Goal: Communication & Community: Connect with others

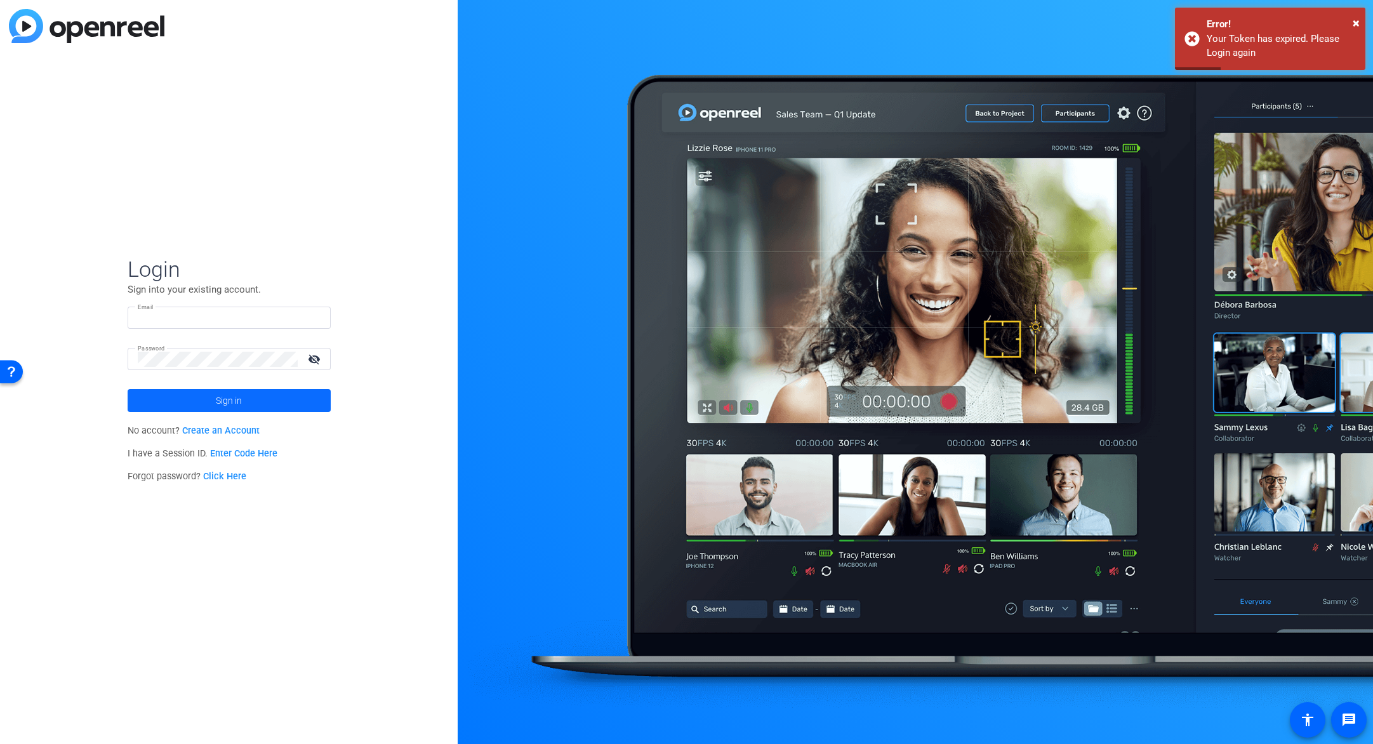
type input "[EMAIL_ADDRESS][DOMAIN_NAME]"
click at [250, 401] on span at bounding box center [229, 400] width 203 height 30
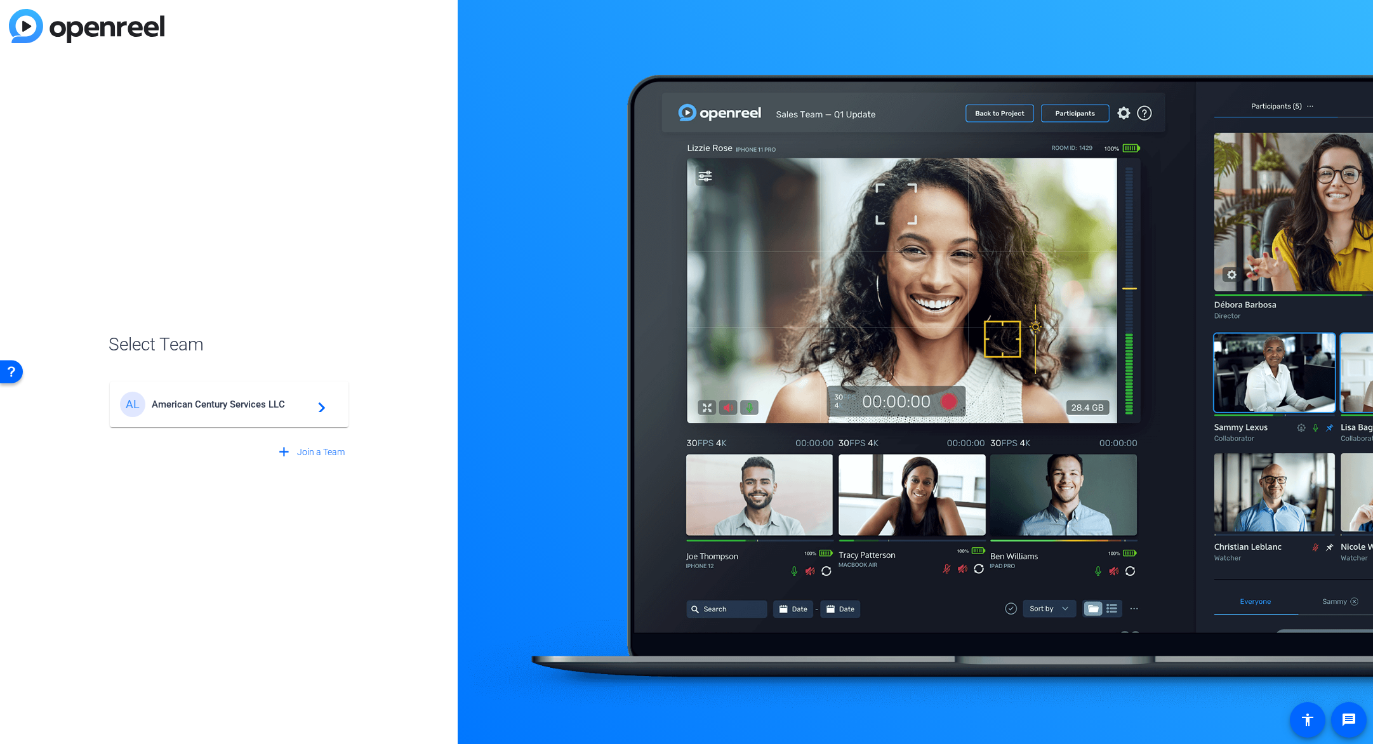
click at [238, 399] on span "American Century Services LLC" at bounding box center [231, 404] width 159 height 11
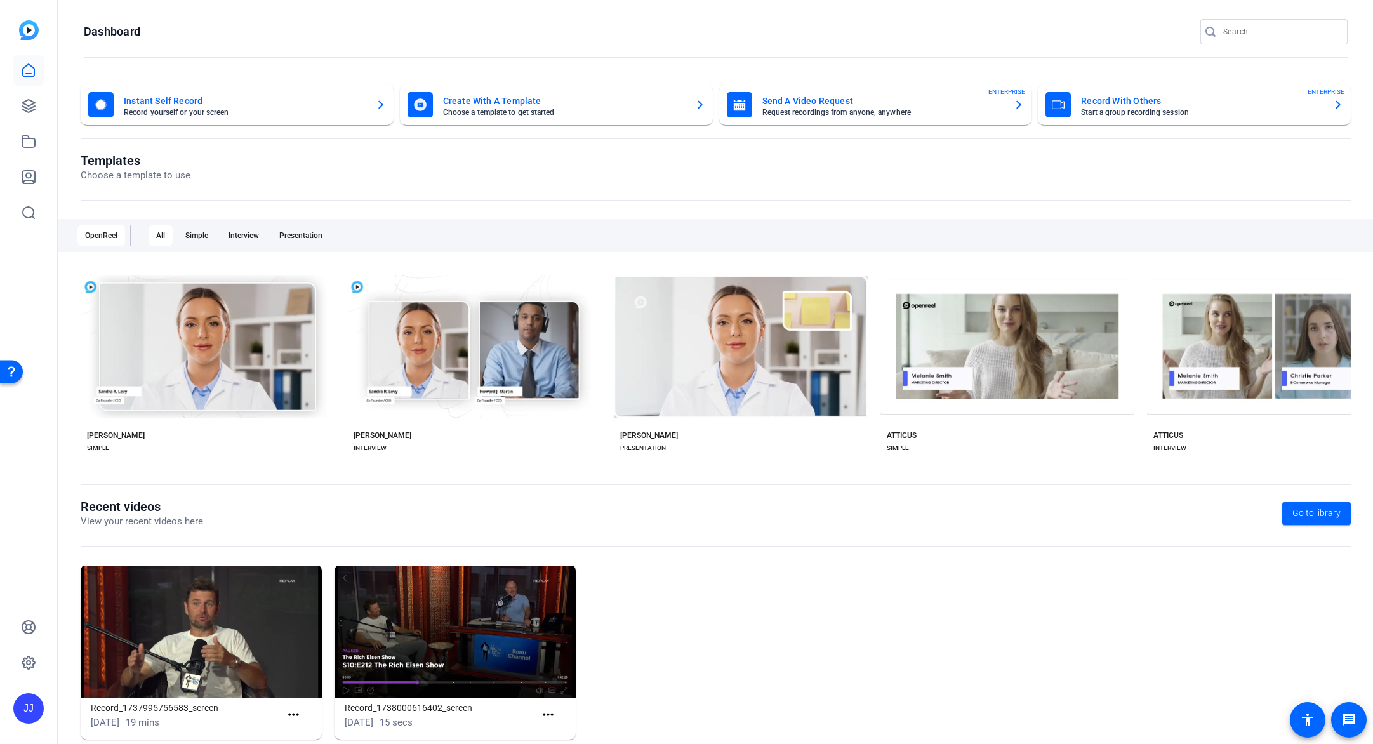
scroll to position [24, 0]
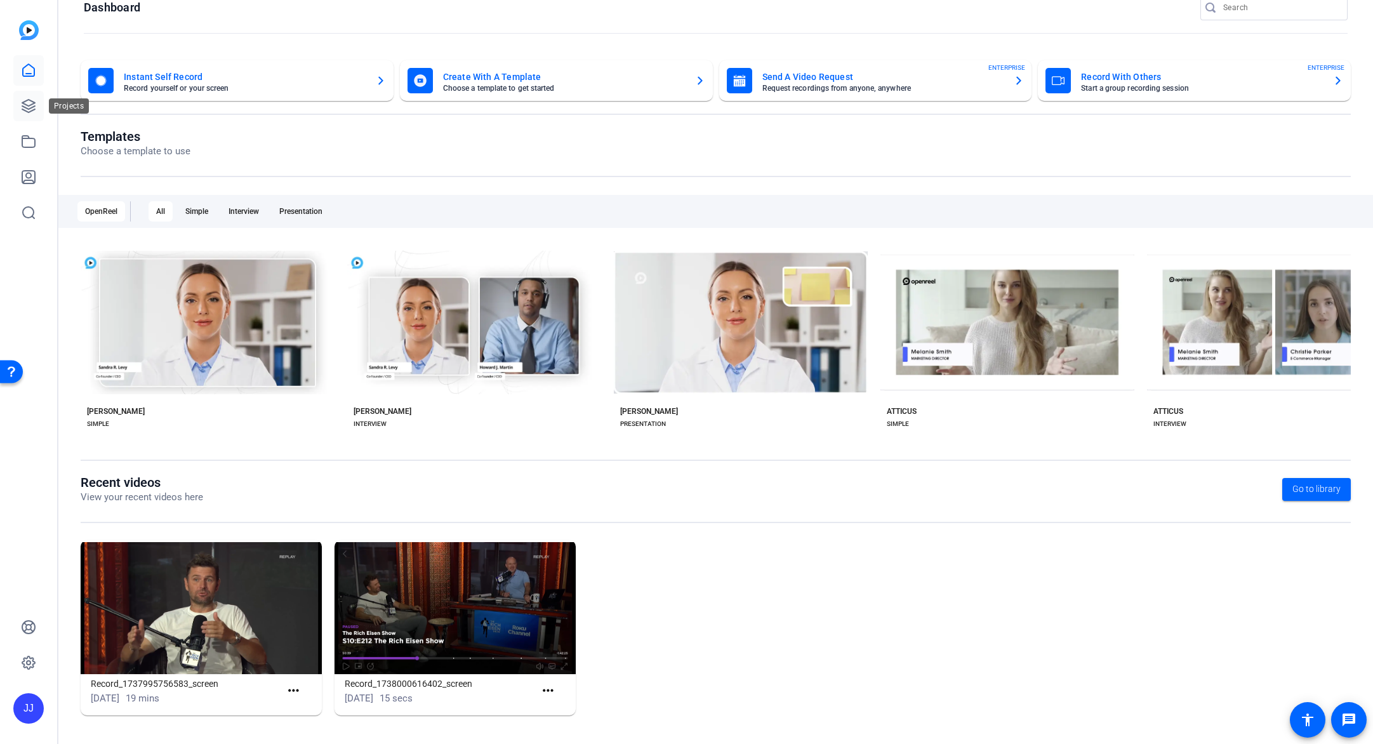
click at [28, 109] on icon at bounding box center [28, 106] width 13 height 13
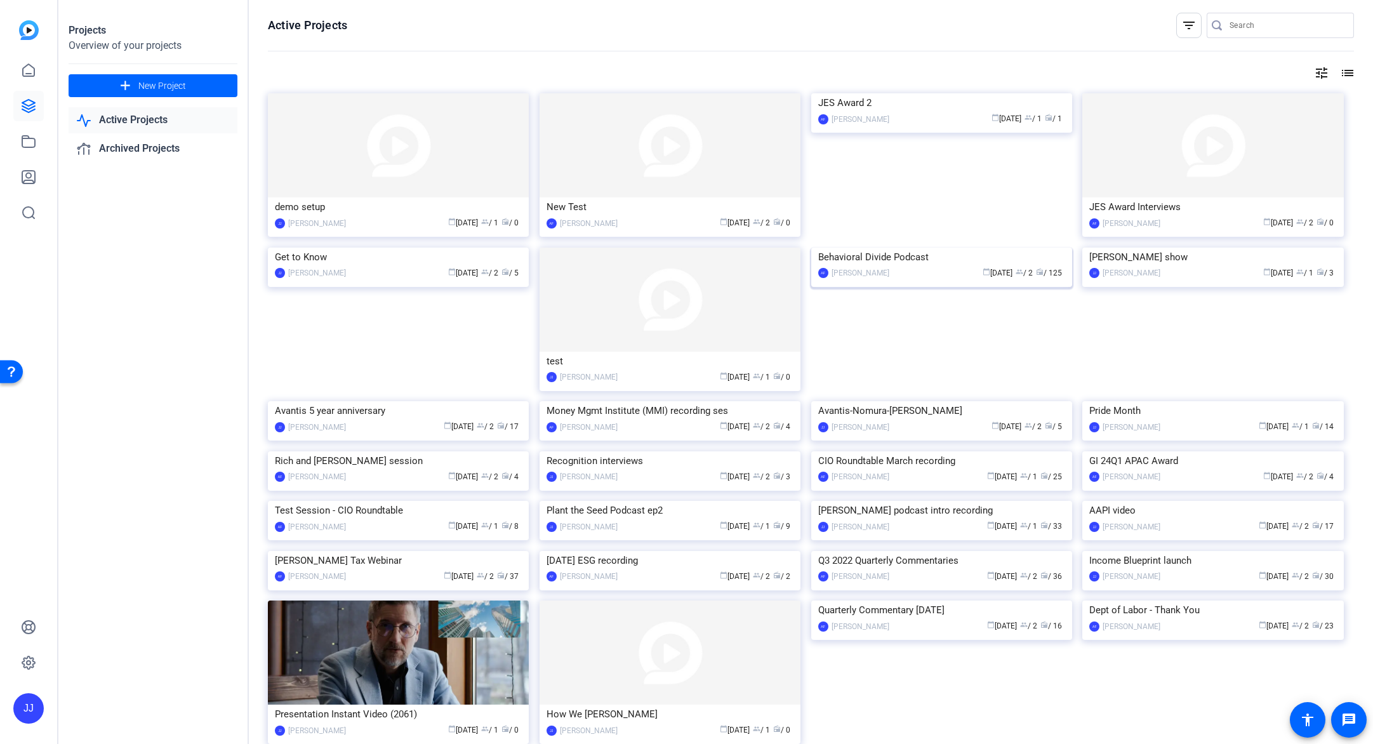
click at [953, 248] on img at bounding box center [941, 248] width 261 height 0
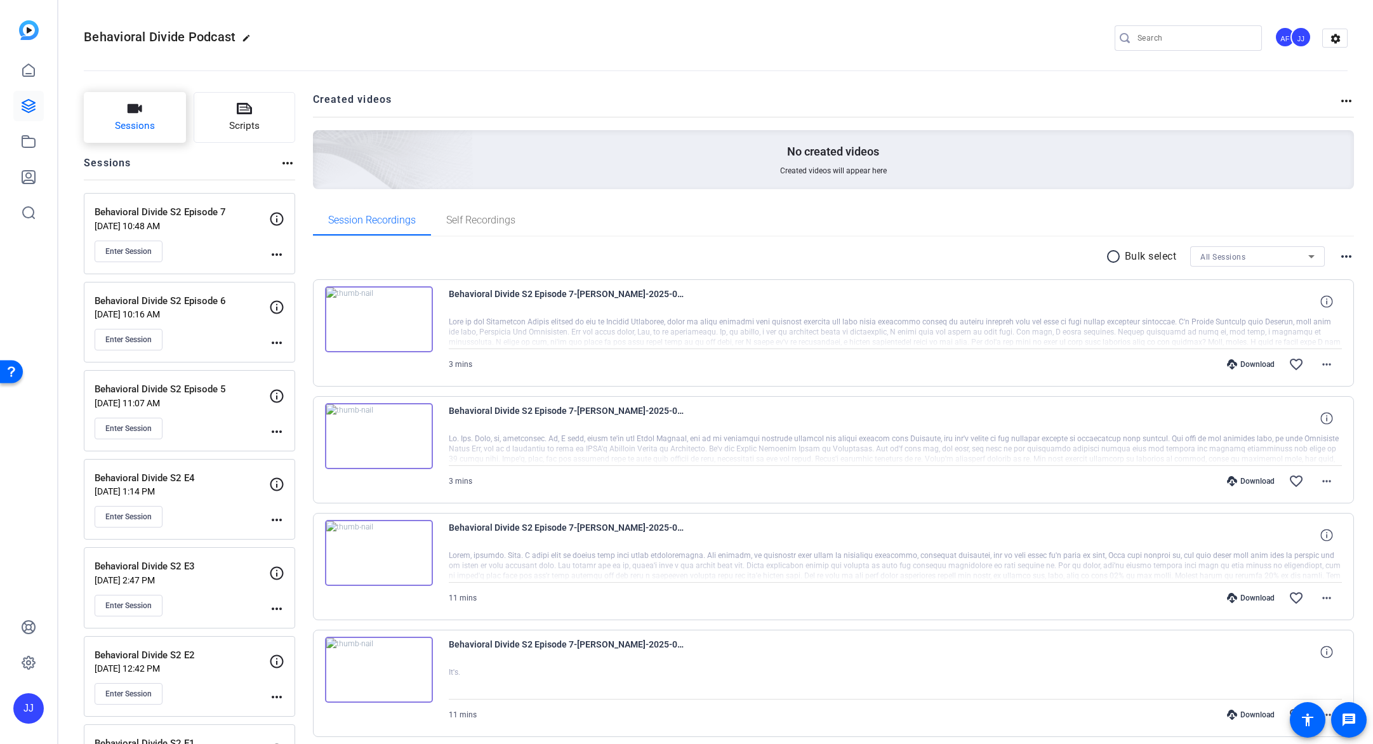
click at [131, 106] on icon "button" at bounding box center [135, 108] width 15 height 9
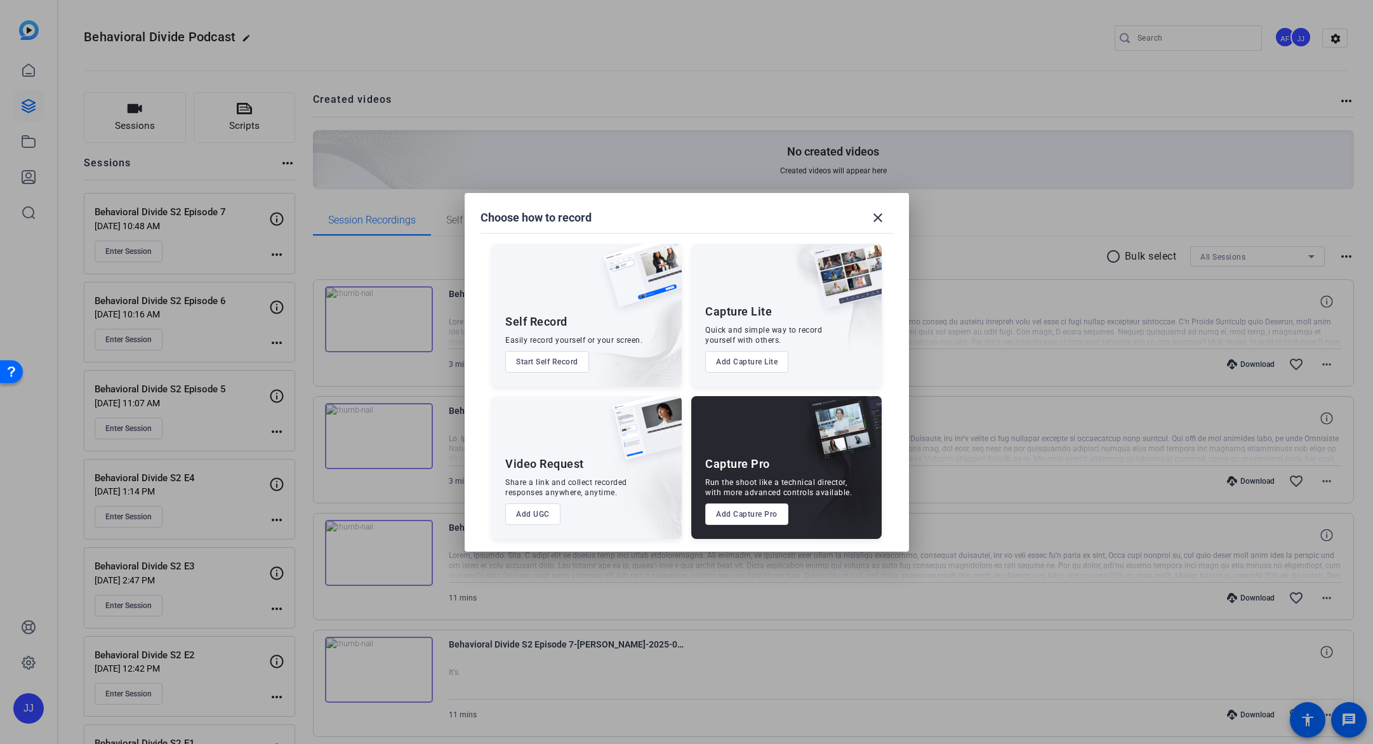
click at [729, 515] on button "Add Capture Pro" at bounding box center [746, 514] width 83 height 22
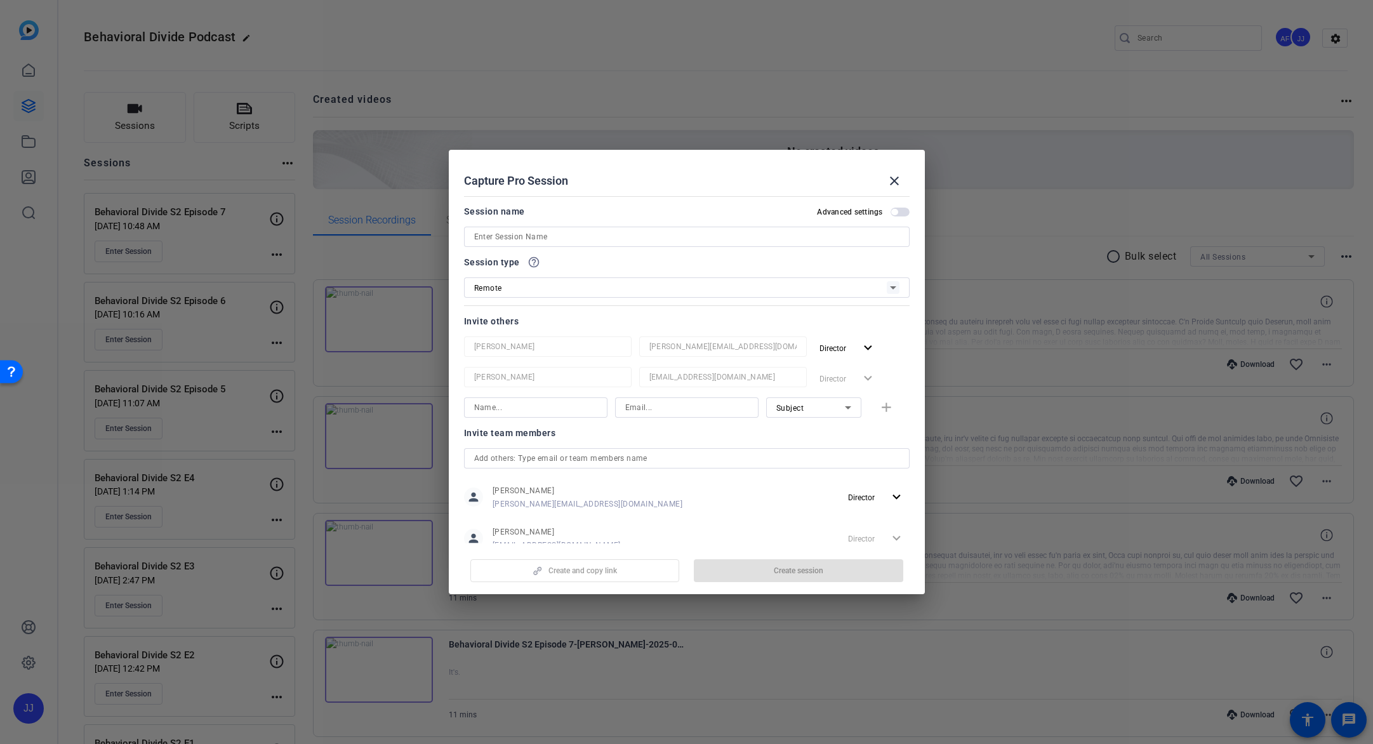
scroll to position [3, 0]
click at [588, 232] on input at bounding box center [686, 234] width 425 height 15
type input "Behavioral Divide S2 Episode 8"
click at [788, 573] on span "Create session" at bounding box center [799, 571] width 50 height 10
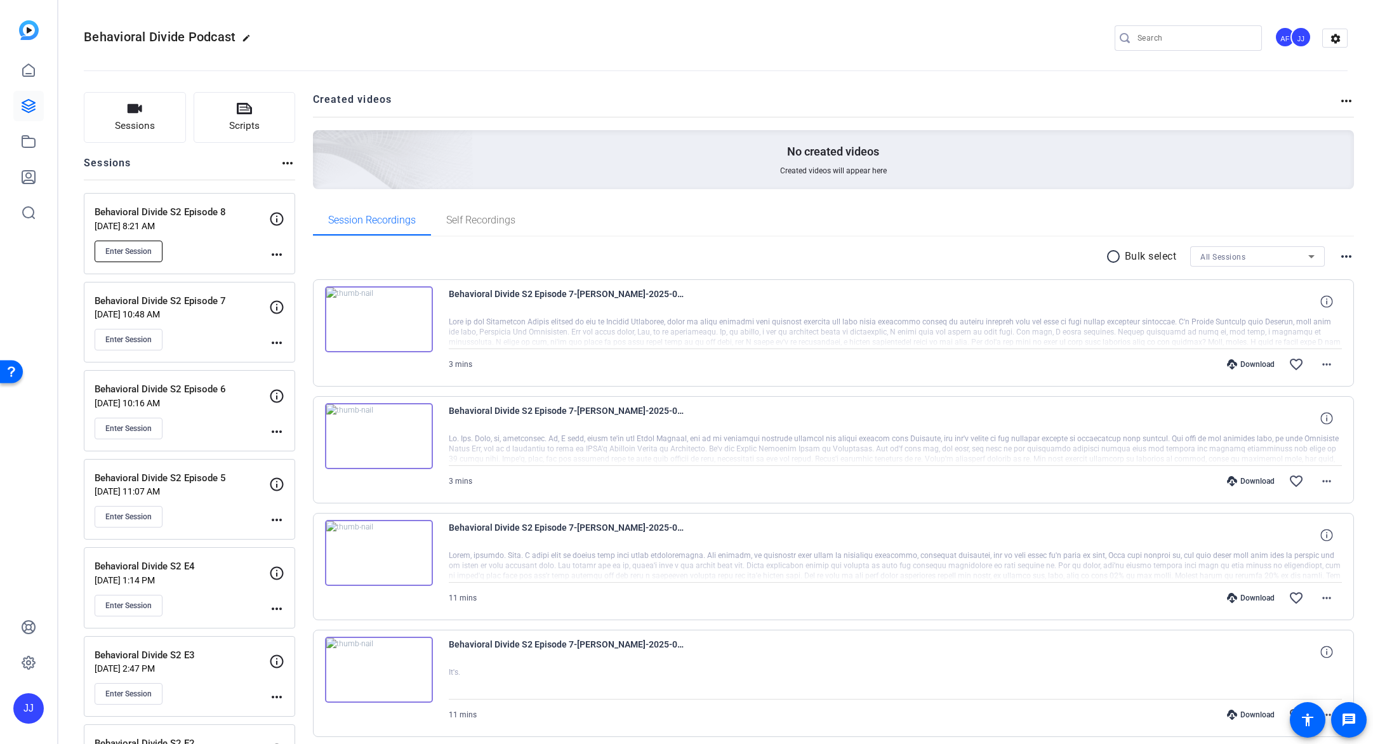
click at [115, 254] on span "Enter Session" at bounding box center [128, 251] width 46 height 10
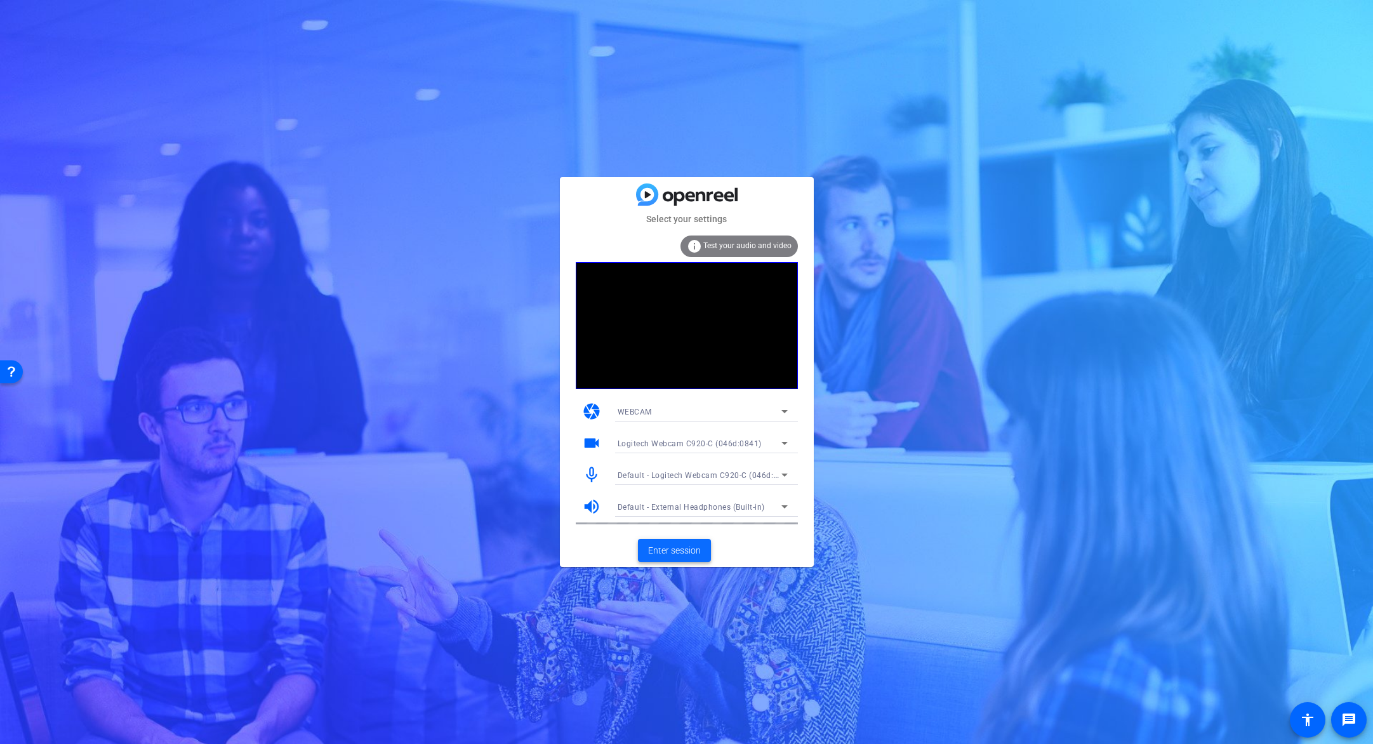
click at [663, 552] on span "Enter session" at bounding box center [674, 550] width 53 height 13
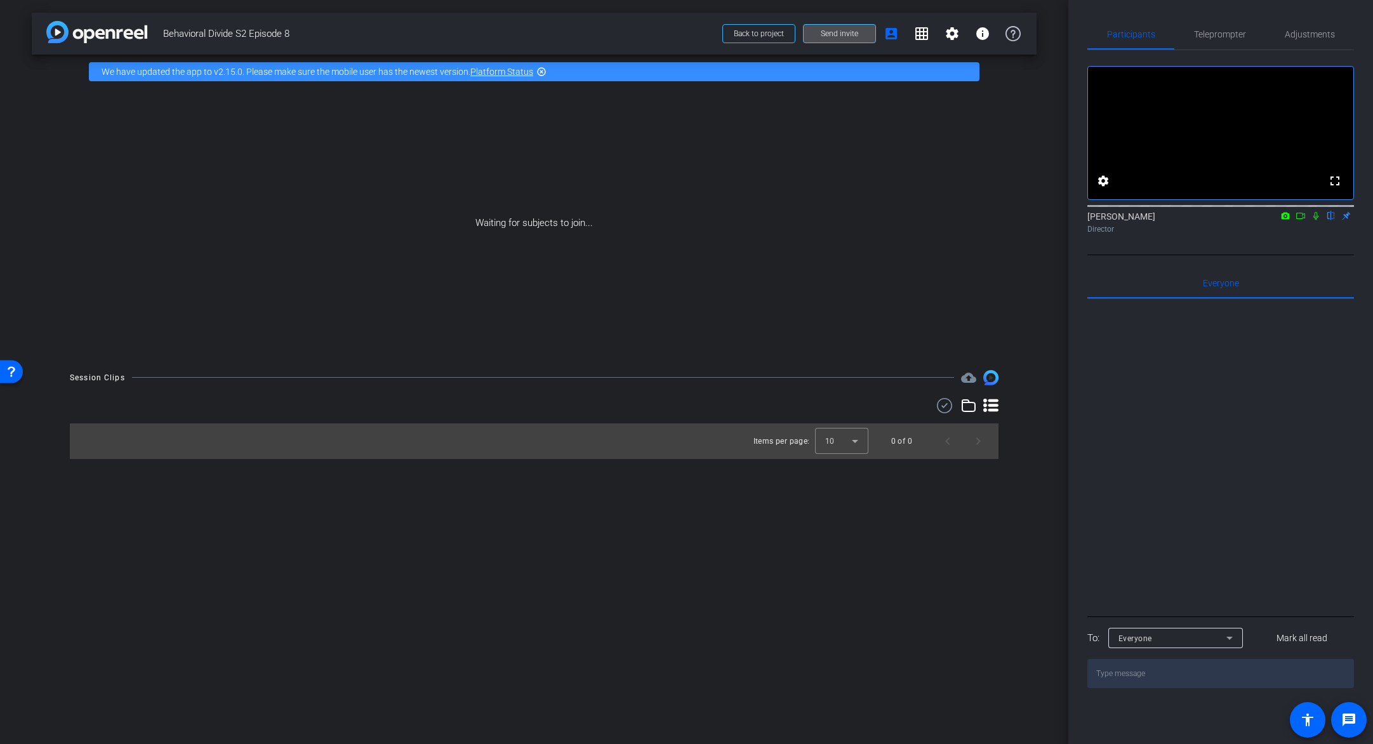
click at [836, 33] on span "Send invite" at bounding box center [839, 34] width 37 height 10
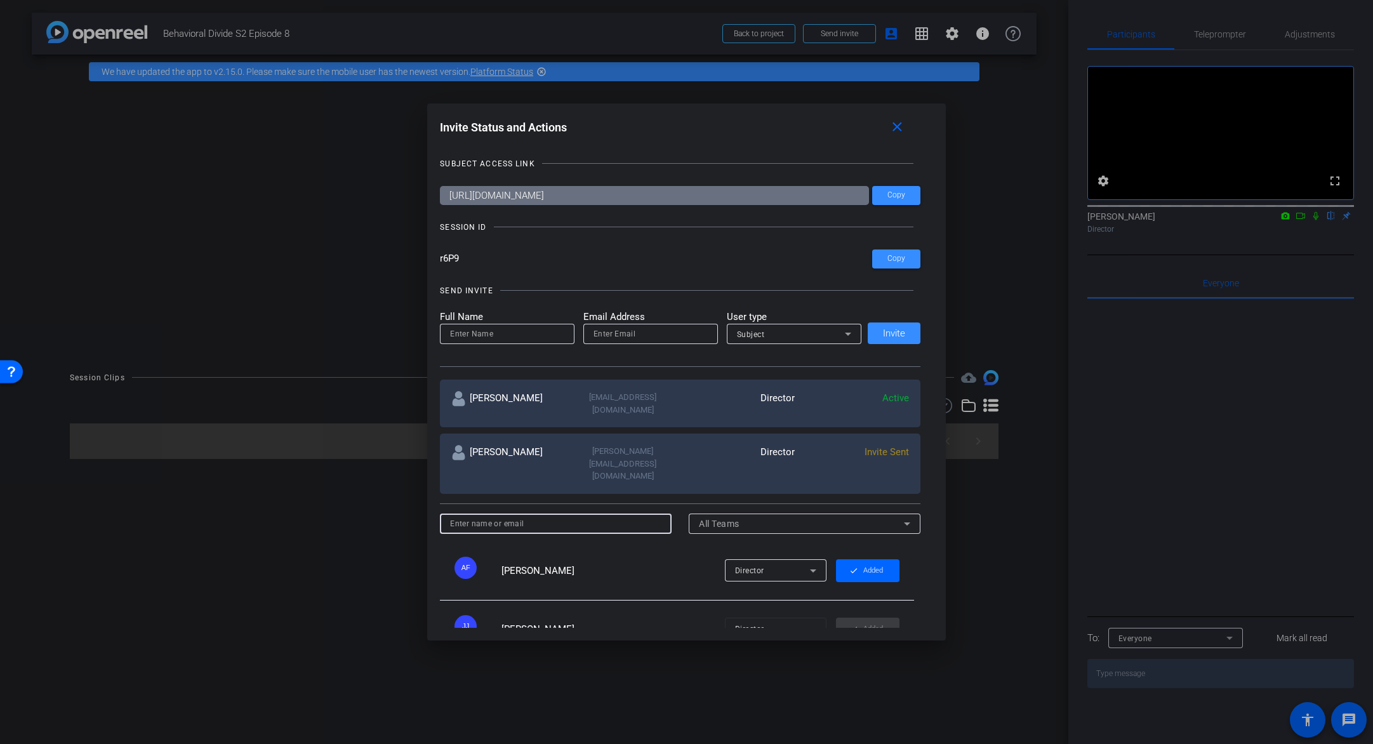
click at [500, 516] on input at bounding box center [555, 523] width 211 height 15
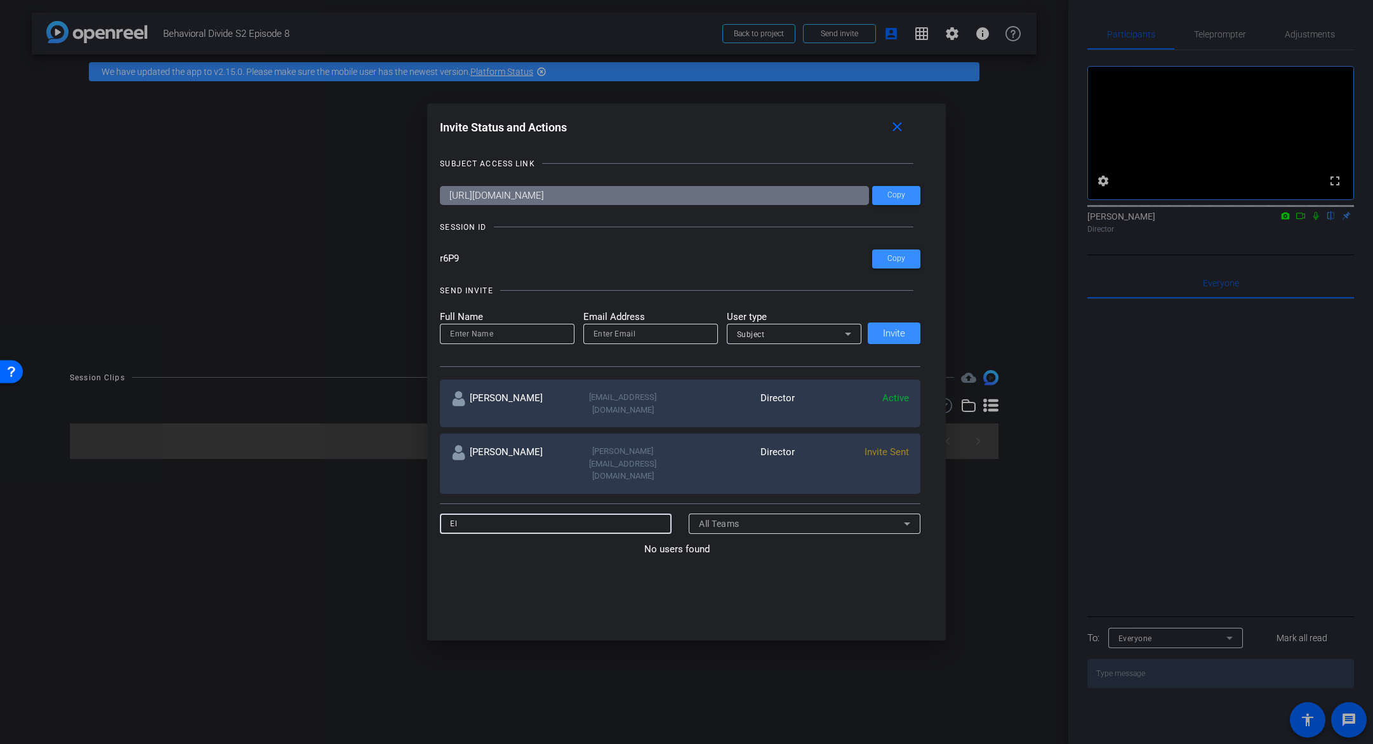
type input "E"
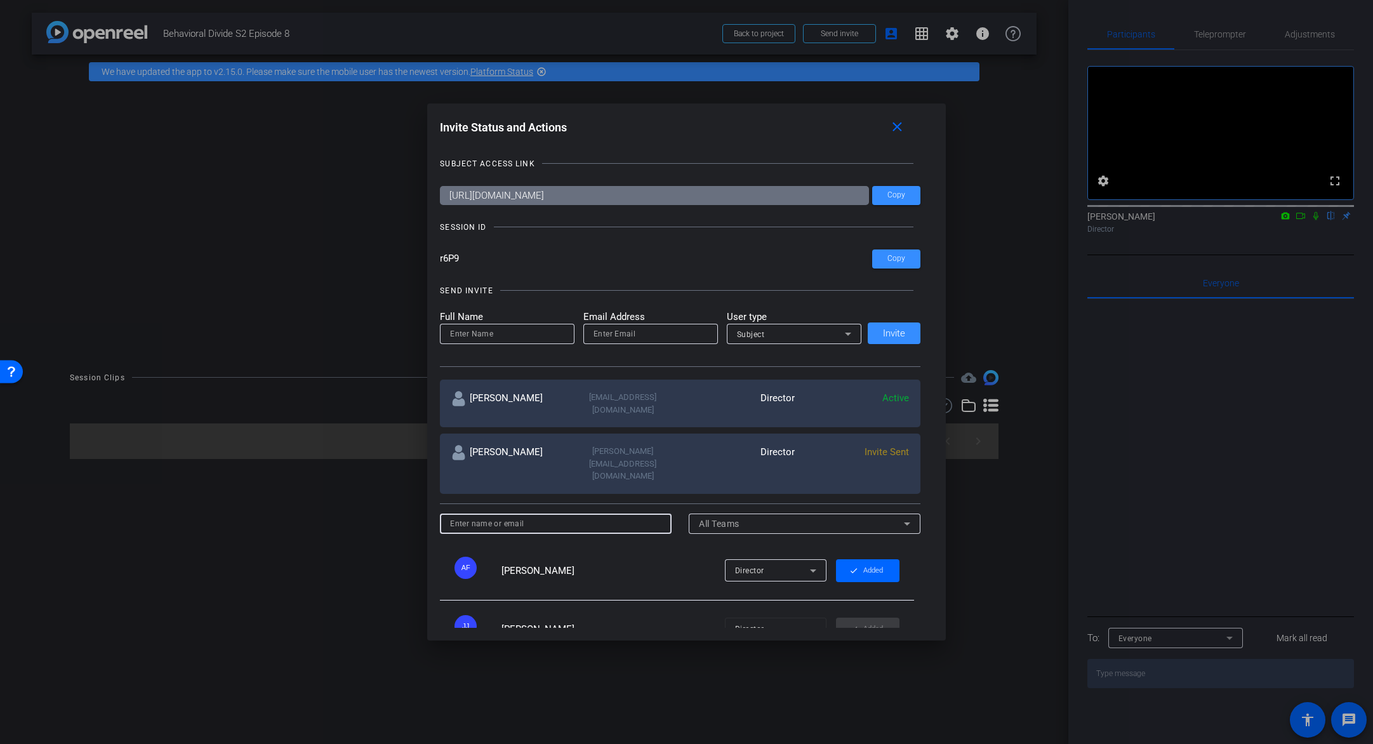
click at [508, 336] on input at bounding box center [507, 333] width 114 height 15
type input "Ellen Peters"
click at [609, 335] on input "email" at bounding box center [651, 333] width 114 height 15
paste input "ellenpet@uoregon.edu"
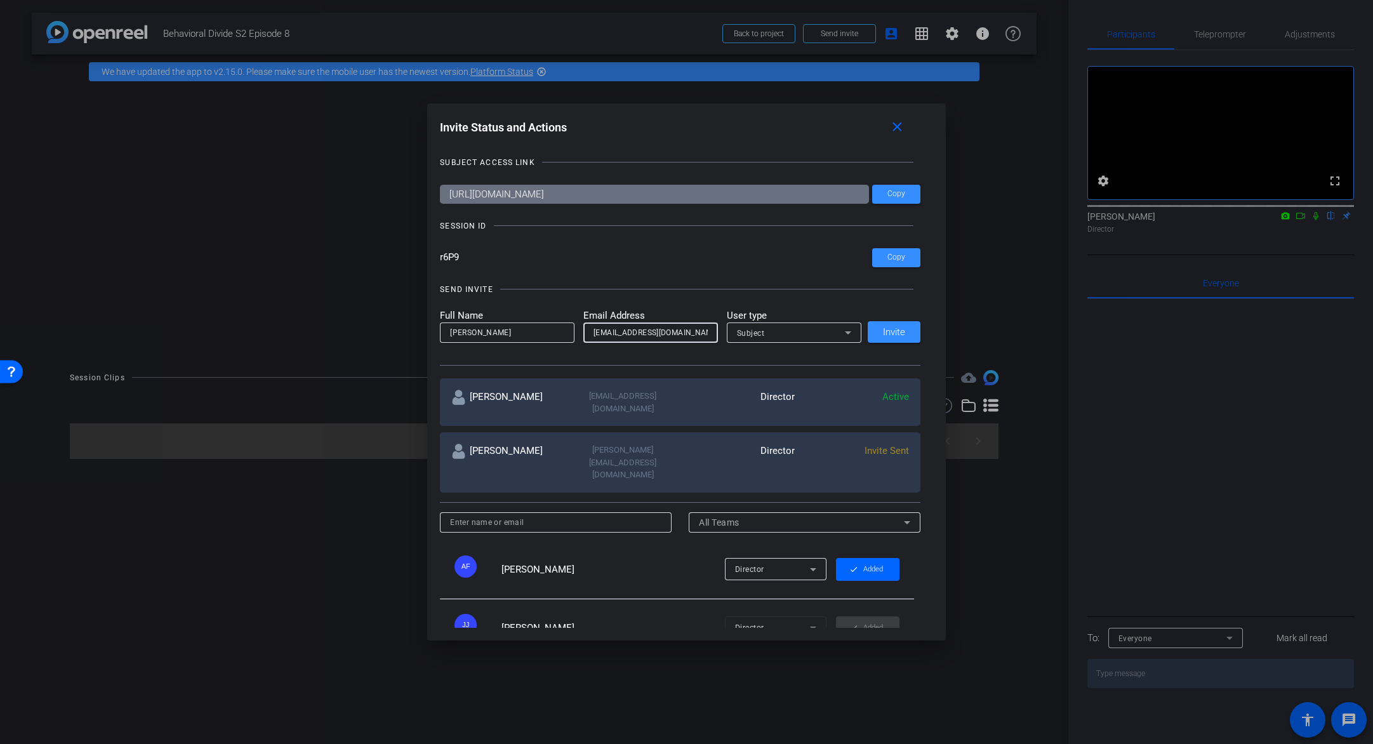
type input "ellenpet@uoregon.edu"
click at [786, 274] on div "SEND INVITE Full Name Ellen Peters Email Address ellenpet@uoregon.edu User type…" at bounding box center [680, 318] width 481 height 96
click at [889, 335] on span "Invite" at bounding box center [894, 333] width 22 height 10
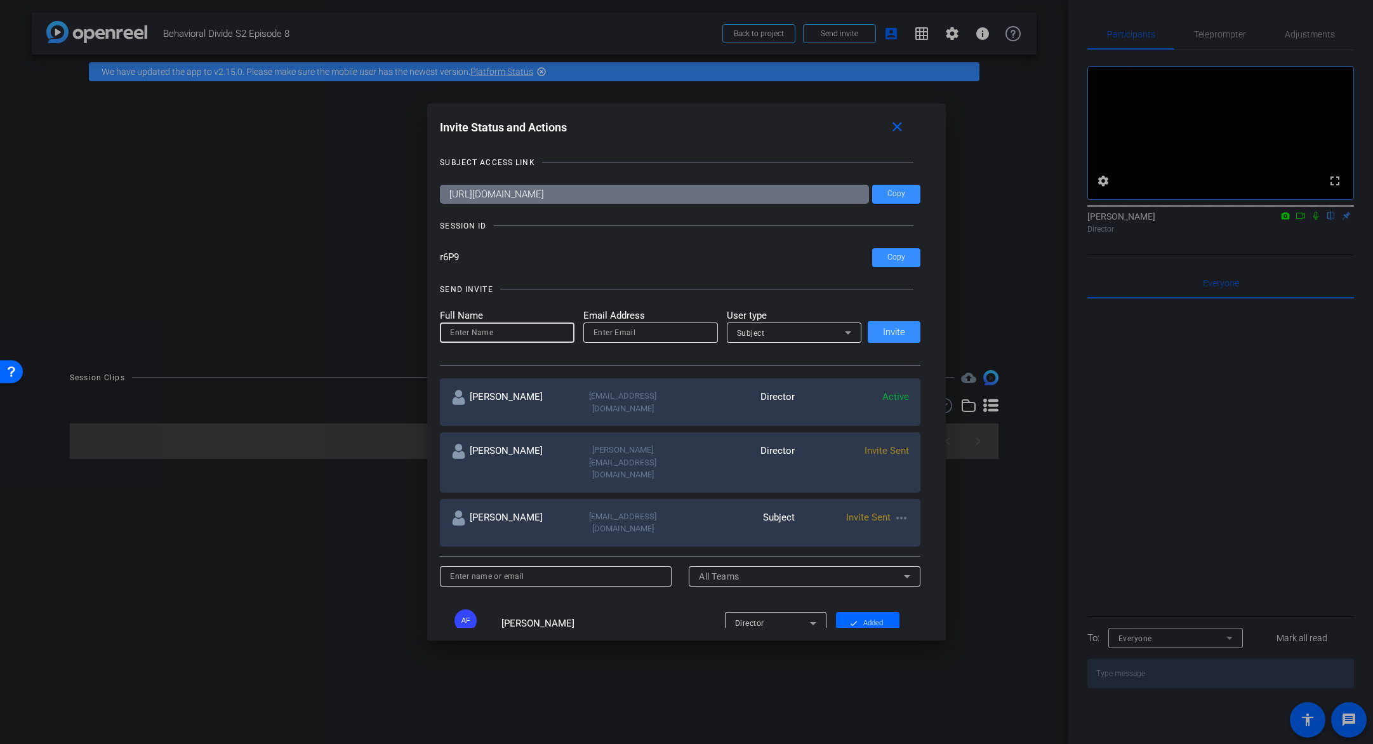
click at [478, 333] on input at bounding box center [507, 332] width 114 height 15
click at [482, 333] on input "Mark Merideth" at bounding box center [507, 332] width 114 height 15
type input "Mark Meredith"
click at [652, 338] on input "email" at bounding box center [651, 332] width 114 height 15
paste input "mark@meredithwealth.com"
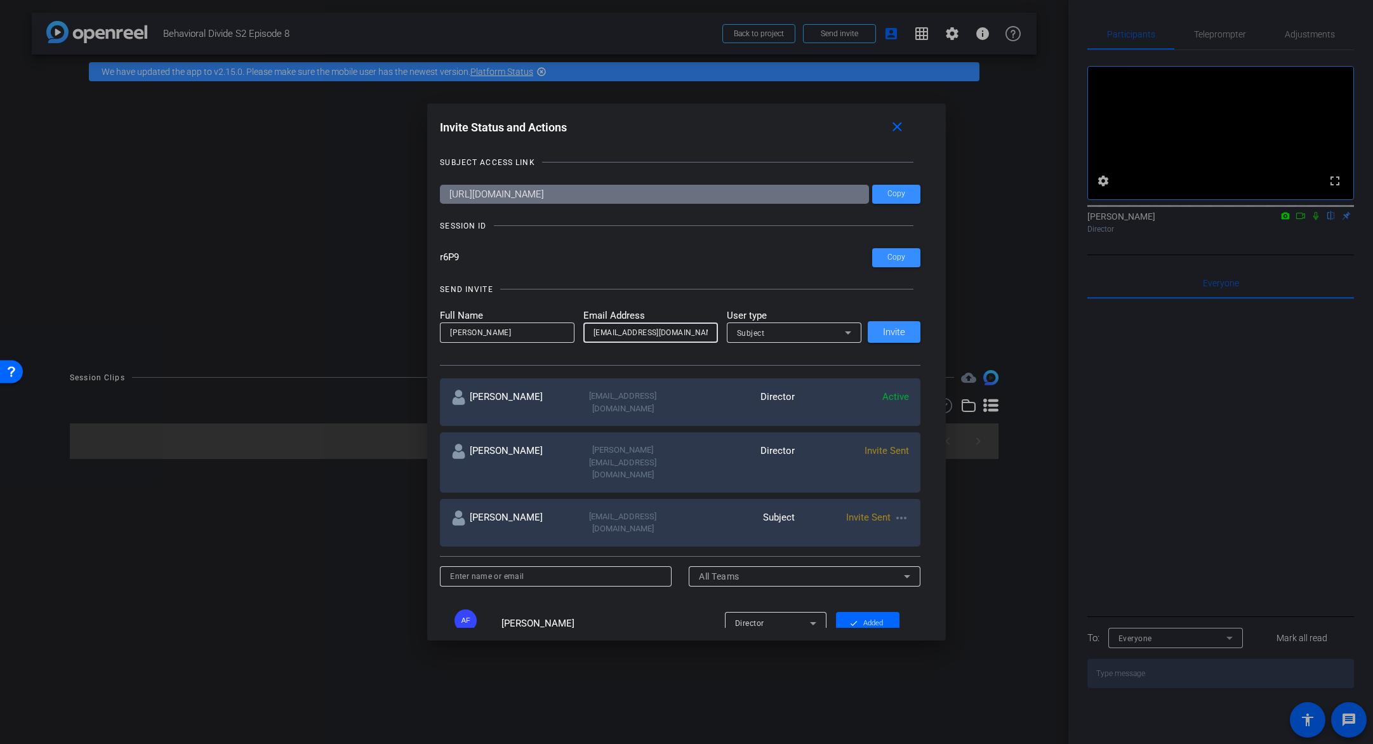
type input "mark@meredithwealth.com"
click at [0, 0] on div at bounding box center [0, 0] width 0 height 0
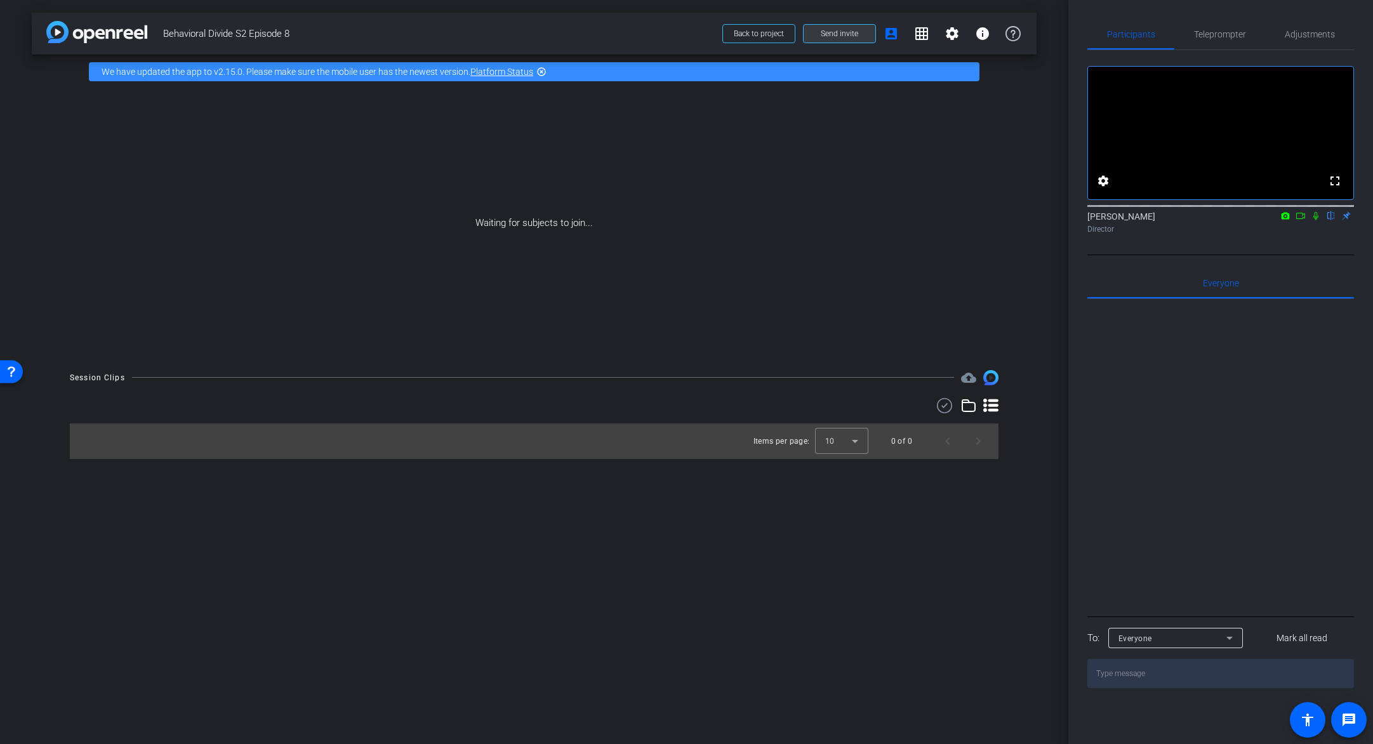
click at [827, 37] on span "Send invite" at bounding box center [839, 34] width 37 height 10
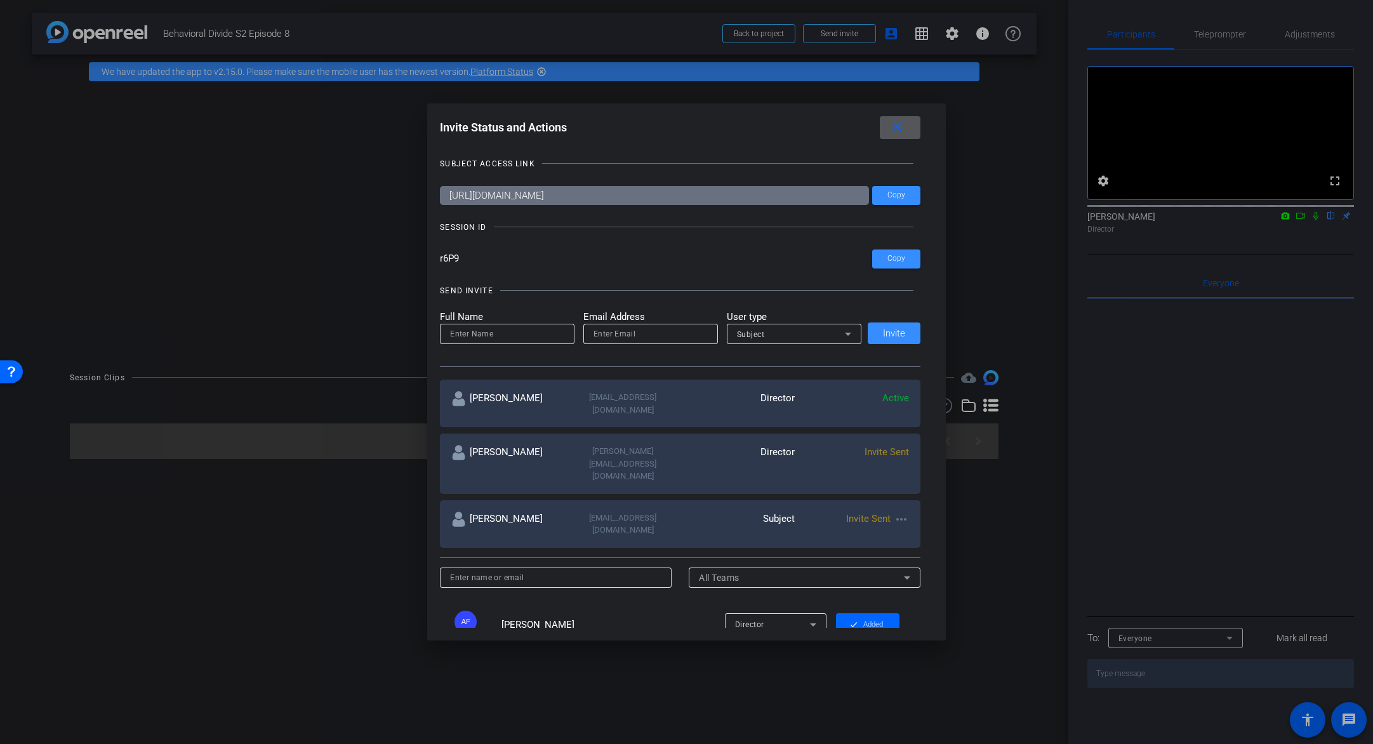
click at [501, 340] on input at bounding box center [507, 333] width 114 height 15
type input "Mark Meredith"
paste input "mark@meredithwealth.com"
type input "mark@meredithwealth.com"
click at [892, 331] on span "Invite" at bounding box center [894, 334] width 22 height 10
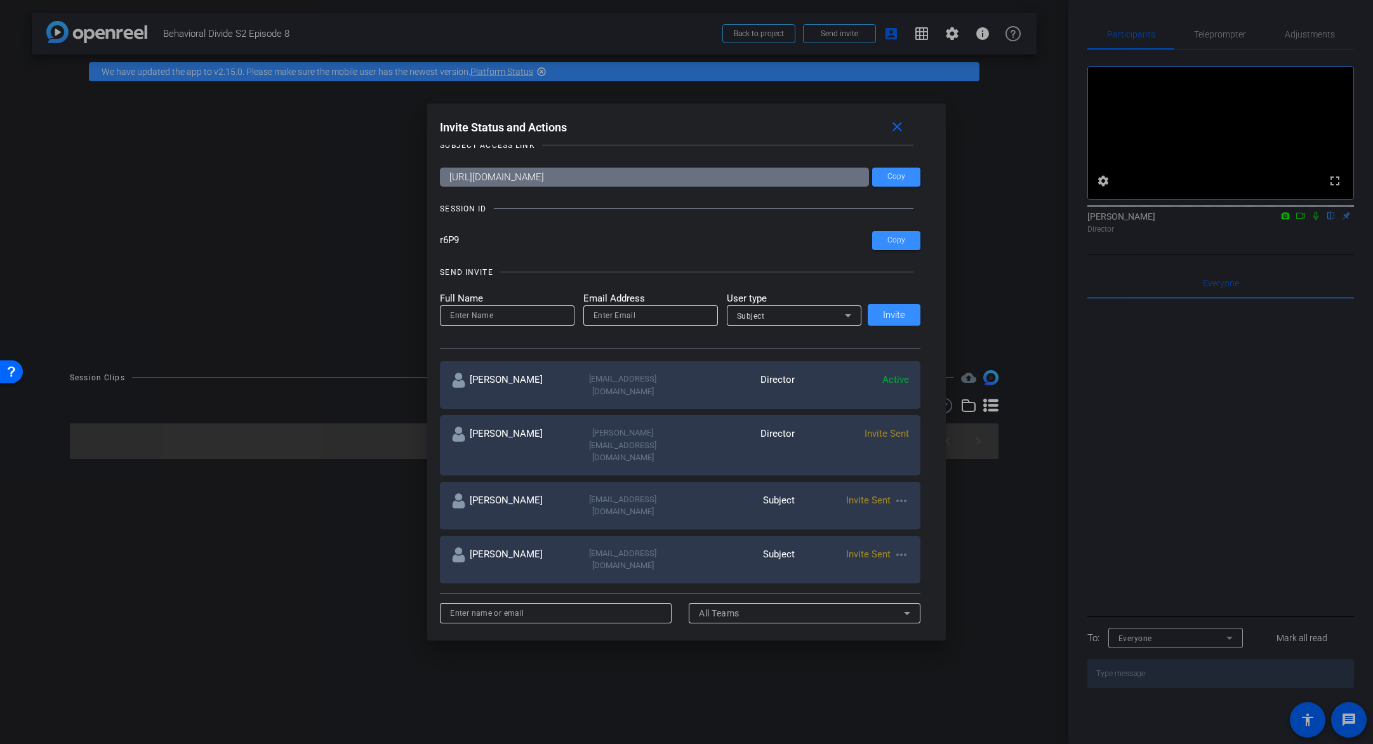
scroll to position [21, 0]
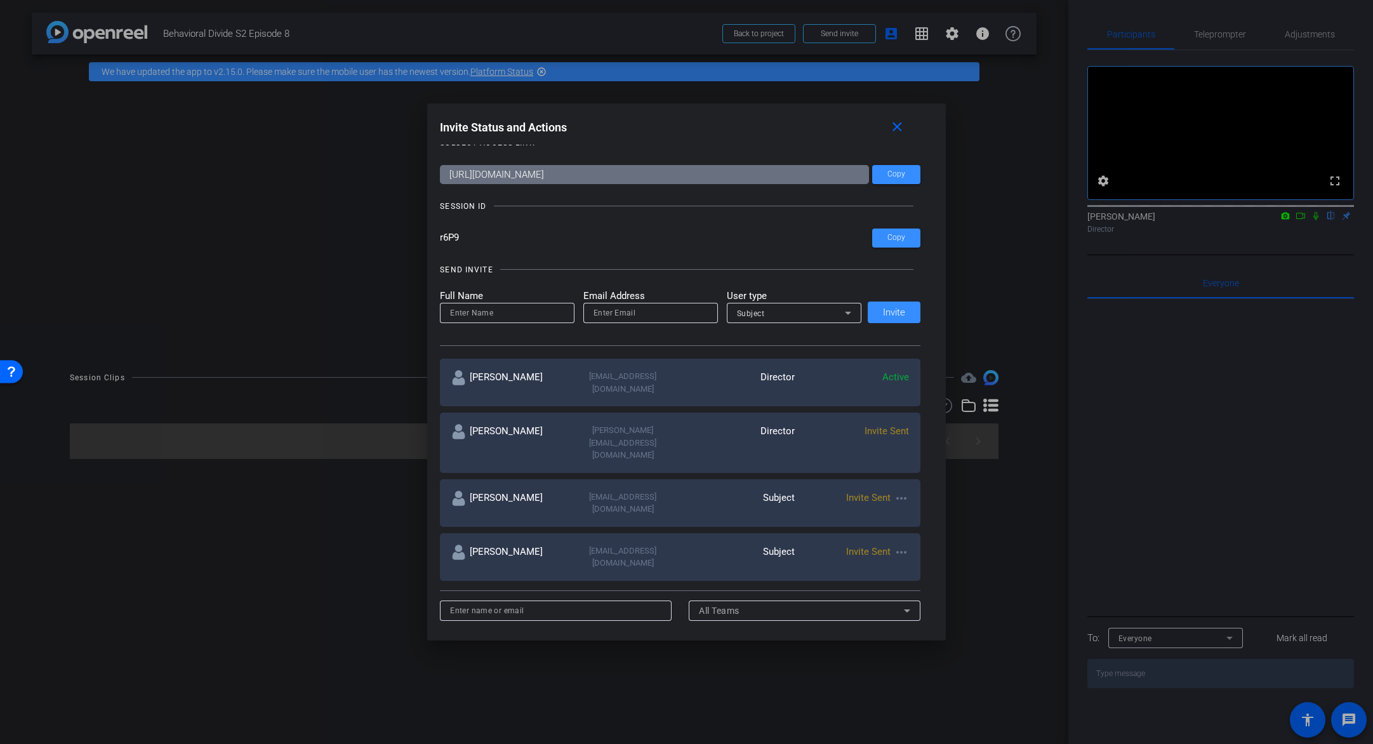
click at [507, 315] on input at bounding box center [507, 312] width 114 height 15
type input "Tracy Paxson"
click at [656, 314] on input "email" at bounding box center [651, 312] width 114 height 15
paste input "Tracy_Paxson@americancentury.com"
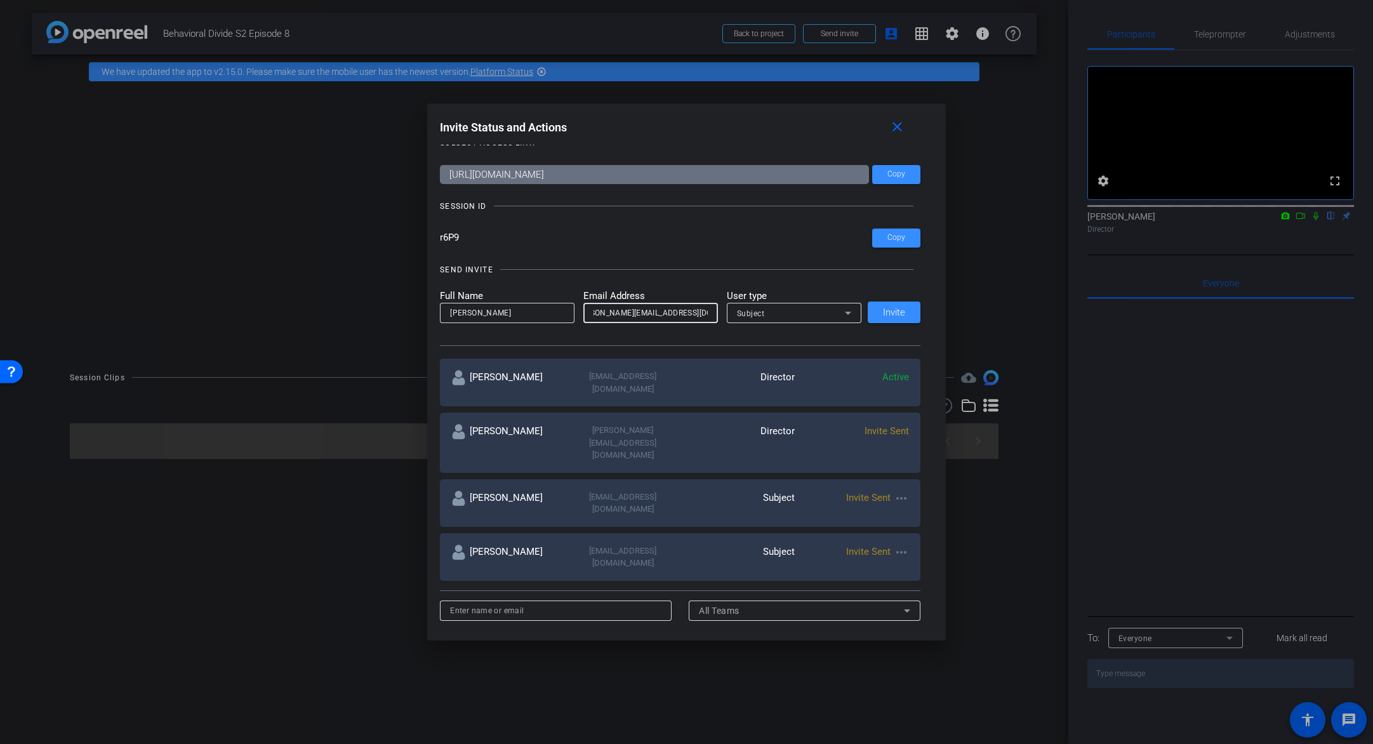
type input "Tracy_Paxson@americancentury.com"
click at [851, 312] on icon at bounding box center [847, 312] width 15 height 15
click at [827, 354] on mat-option "Watcher" at bounding box center [794, 359] width 135 height 20
click at [899, 315] on span "Invite" at bounding box center [894, 313] width 22 height 10
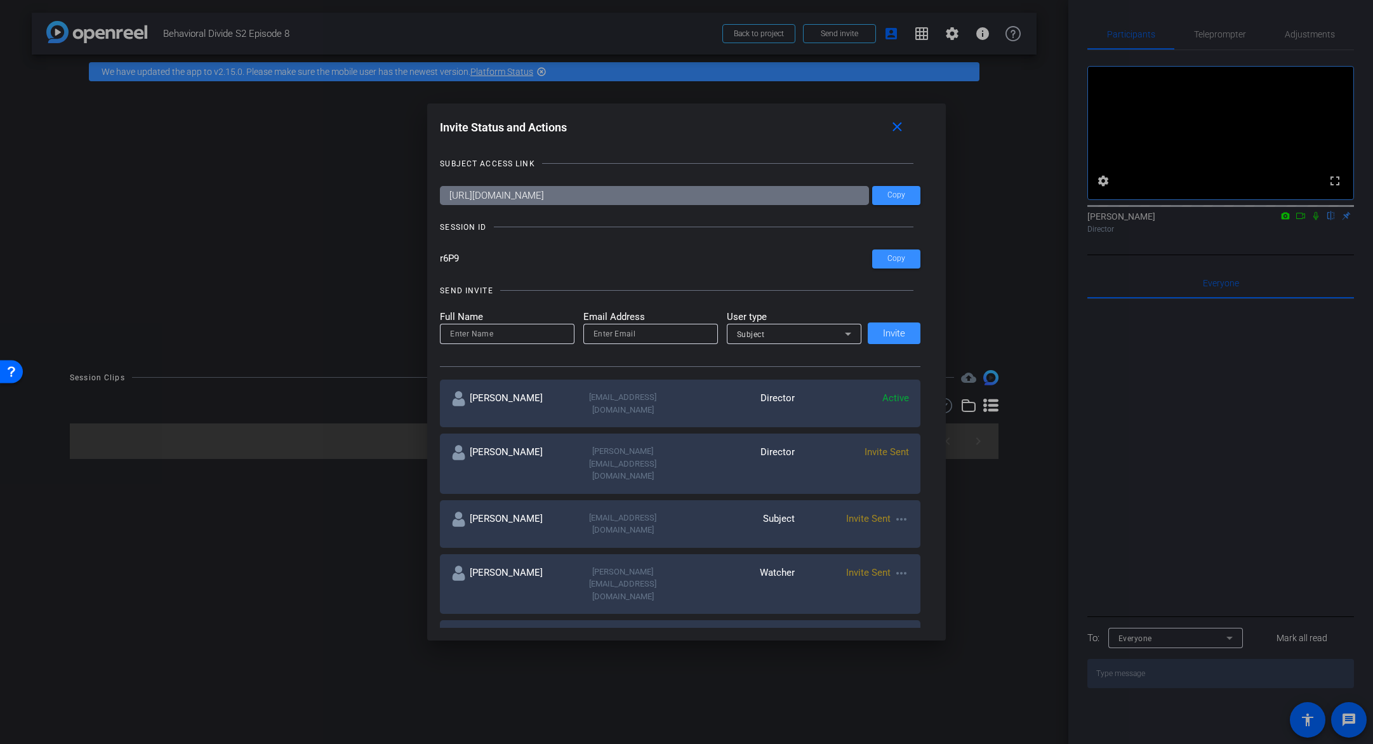
click at [725, 280] on div "SEND INVITE Full Name Email Address User type Subject Invite" at bounding box center [680, 320] width 481 height 96
click at [509, 335] on input at bounding box center [507, 333] width 114 height 15
type input "Ky Miller"
type input "Ky_miller@americancentury.com"
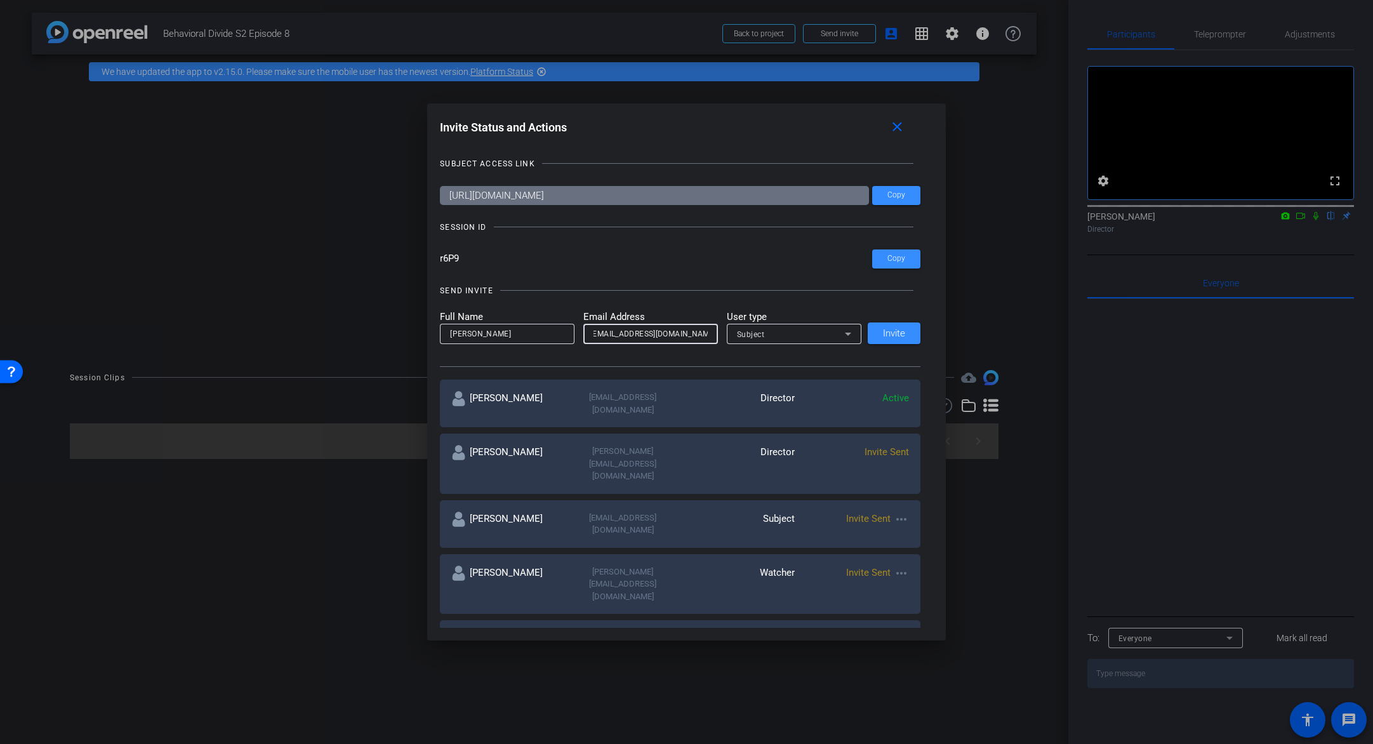
click at [798, 343] on mat-form-field "Subject" at bounding box center [794, 334] width 135 height 20
click at [809, 339] on div "Subject" at bounding box center [791, 334] width 108 height 16
click at [804, 361] on mat-option "Collaborator" at bounding box center [794, 359] width 135 height 20
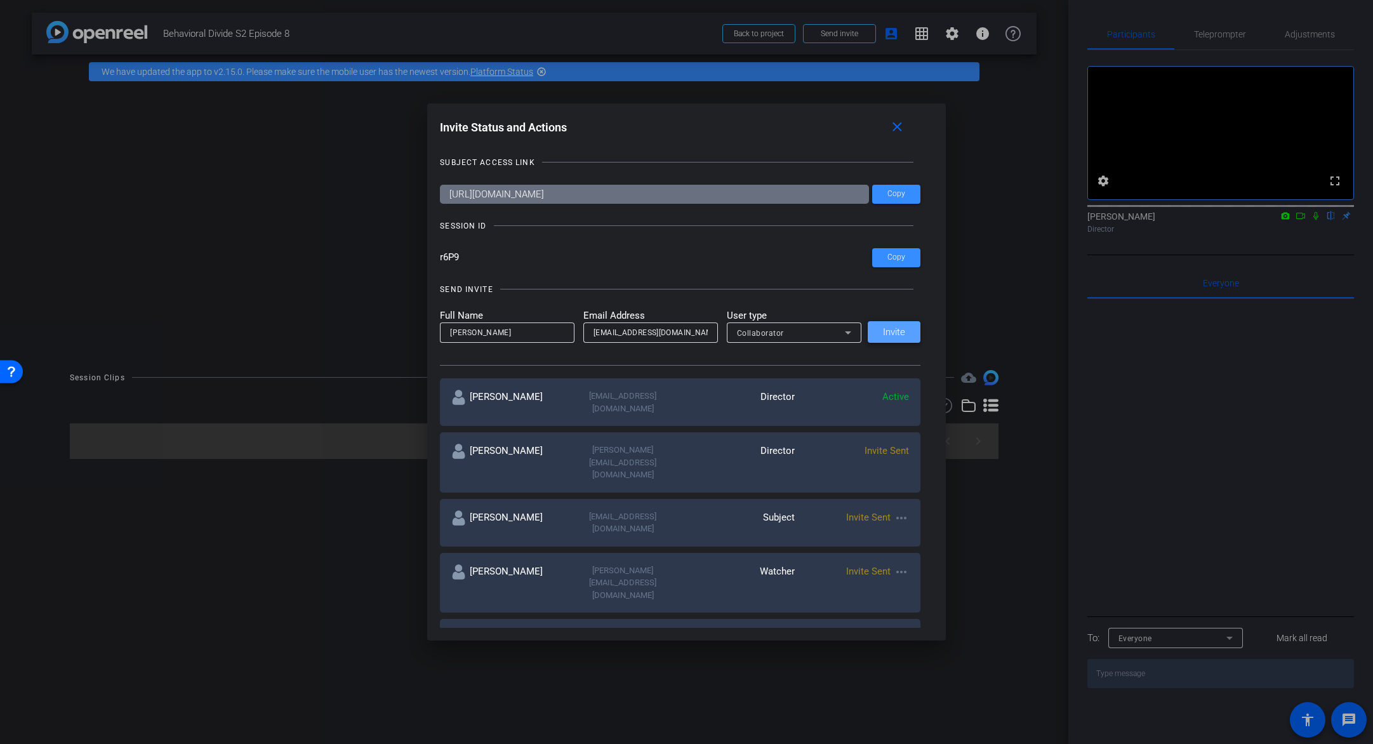
click at [898, 332] on span "Invite" at bounding box center [894, 333] width 22 height 10
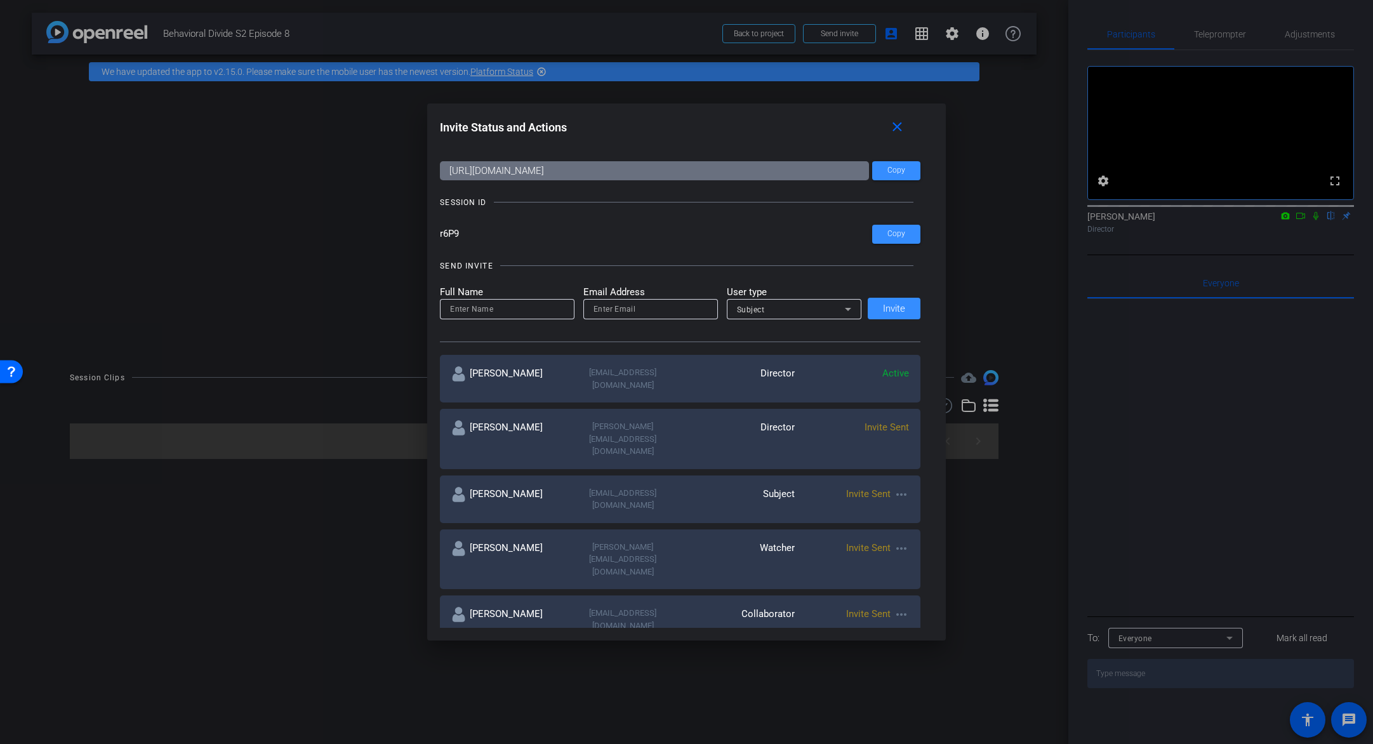
scroll to position [0, 0]
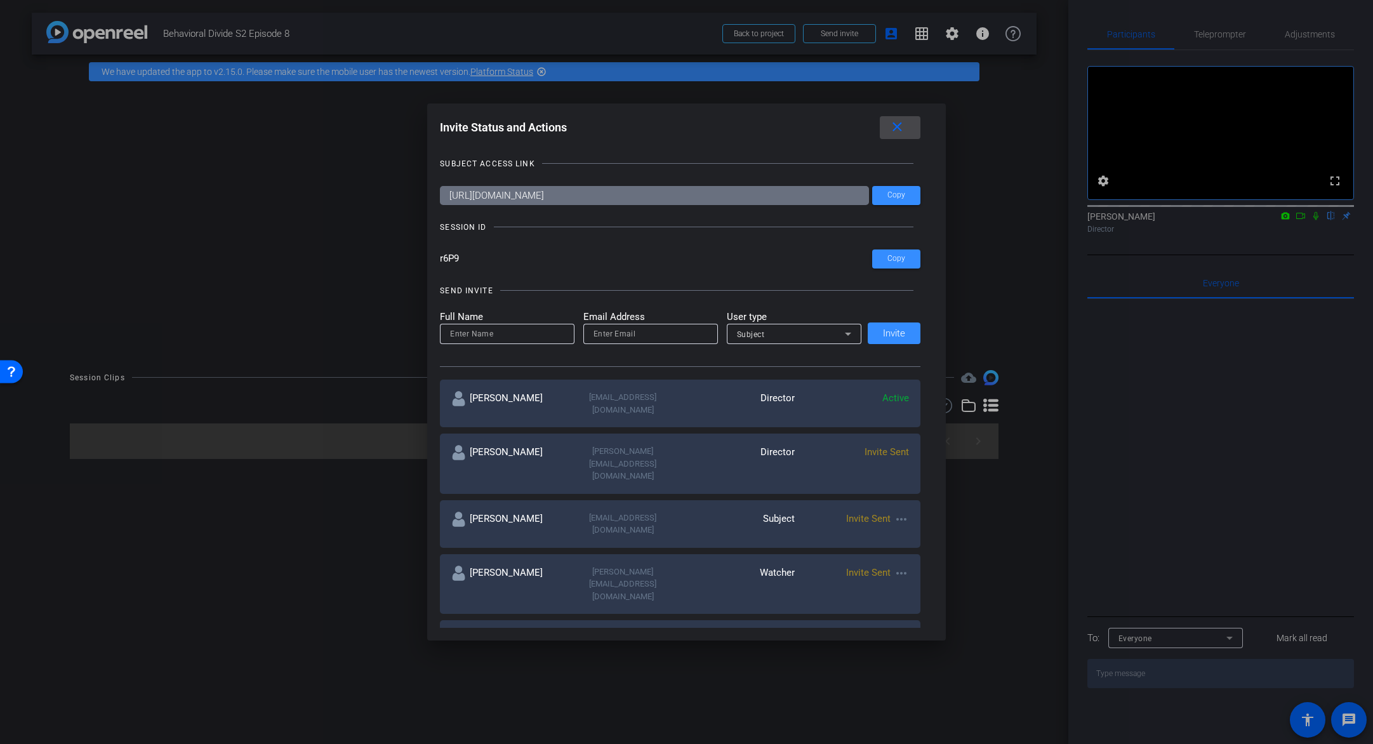
click at [896, 131] on mat-icon "close" at bounding box center [897, 127] width 16 height 16
